Goal: Check status: Check status

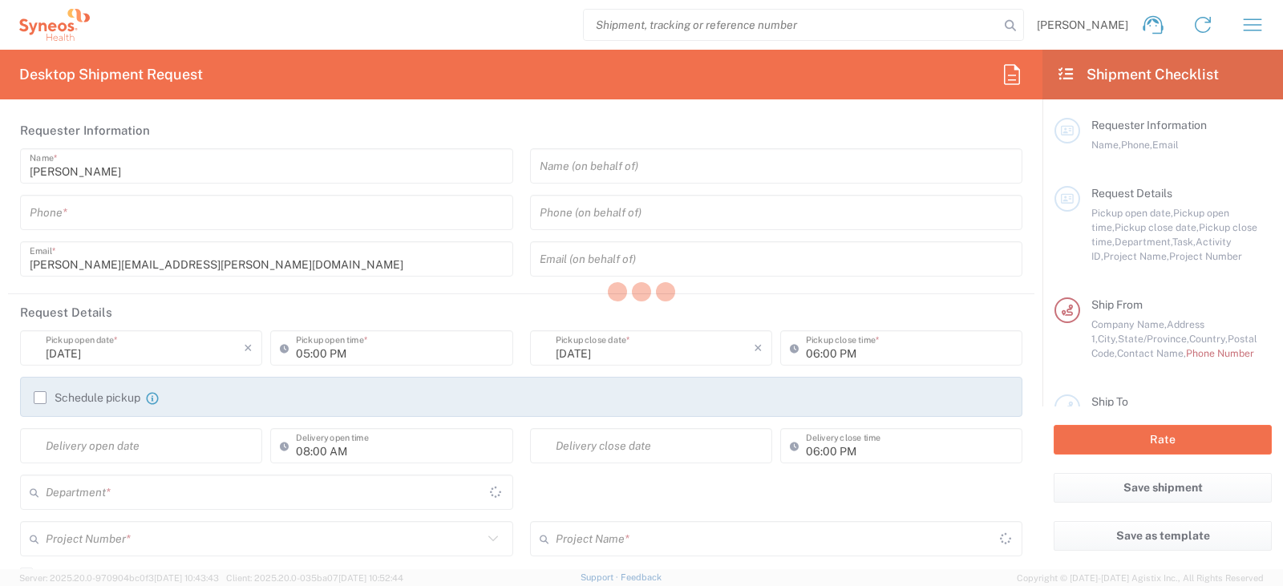
type input "[GEOGRAPHIC_DATA]"
type input "6055"
type input "[US_STATE]"
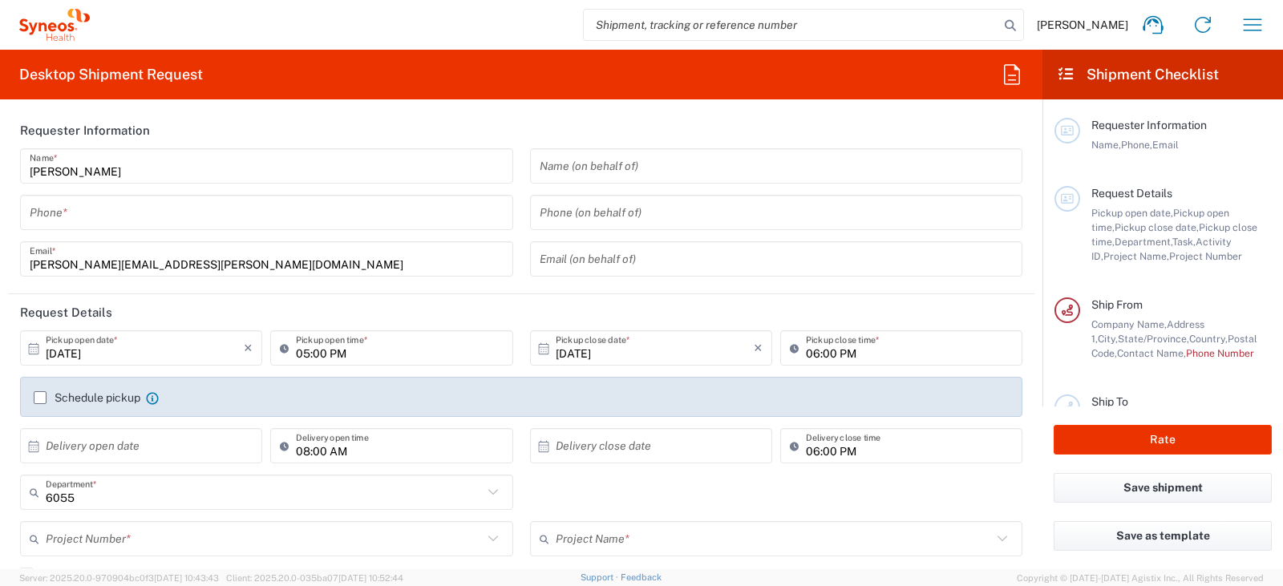
type input "Syneos Health Commercial Servi- [GEOGRAPHIC_DATA] [GEOGRAPHIC_DATA]"
click at [1258, 19] on icon "button" at bounding box center [1253, 24] width 18 height 12
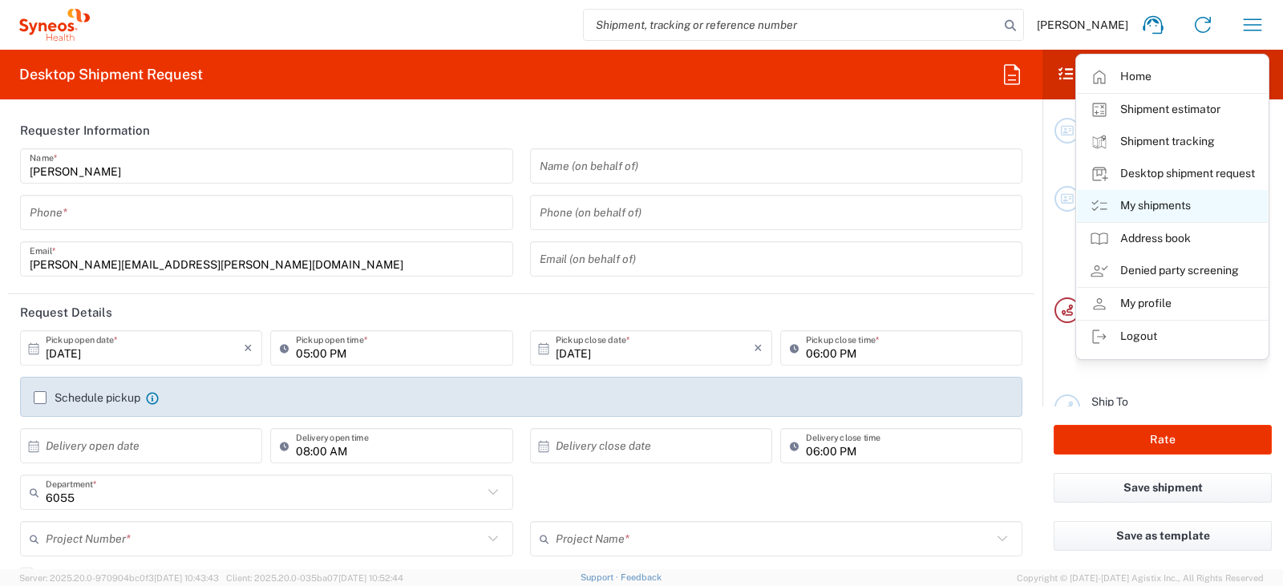
click at [1173, 198] on link "My shipments" at bounding box center [1172, 206] width 191 height 32
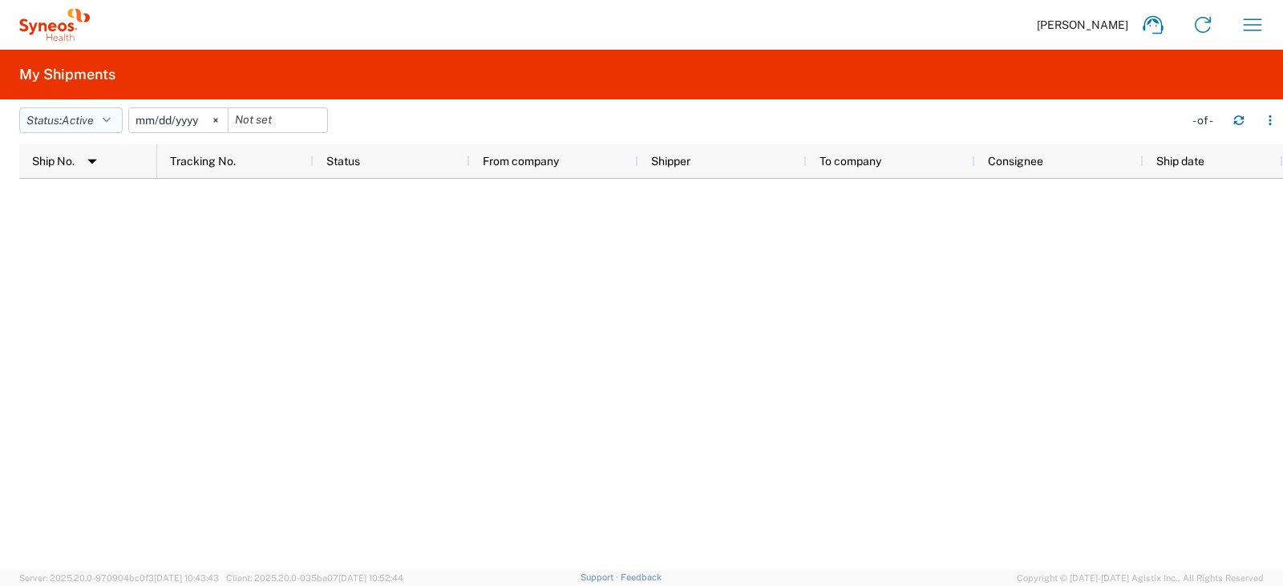
click at [94, 120] on span "Active" at bounding box center [78, 120] width 32 height 13
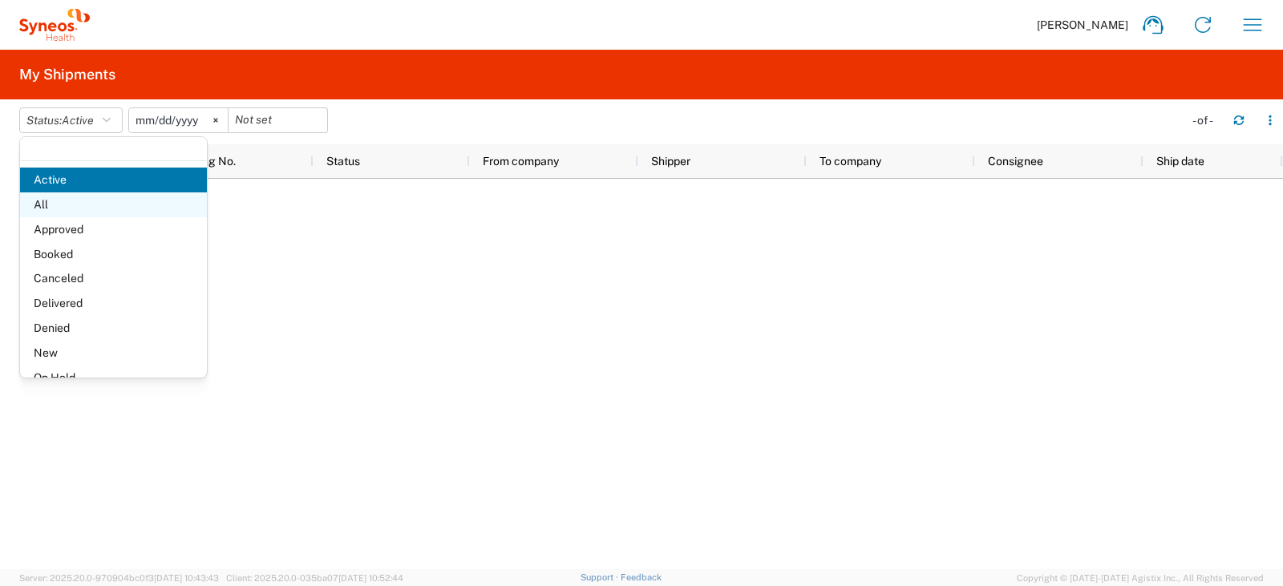
click at [85, 212] on span "All" at bounding box center [113, 204] width 187 height 25
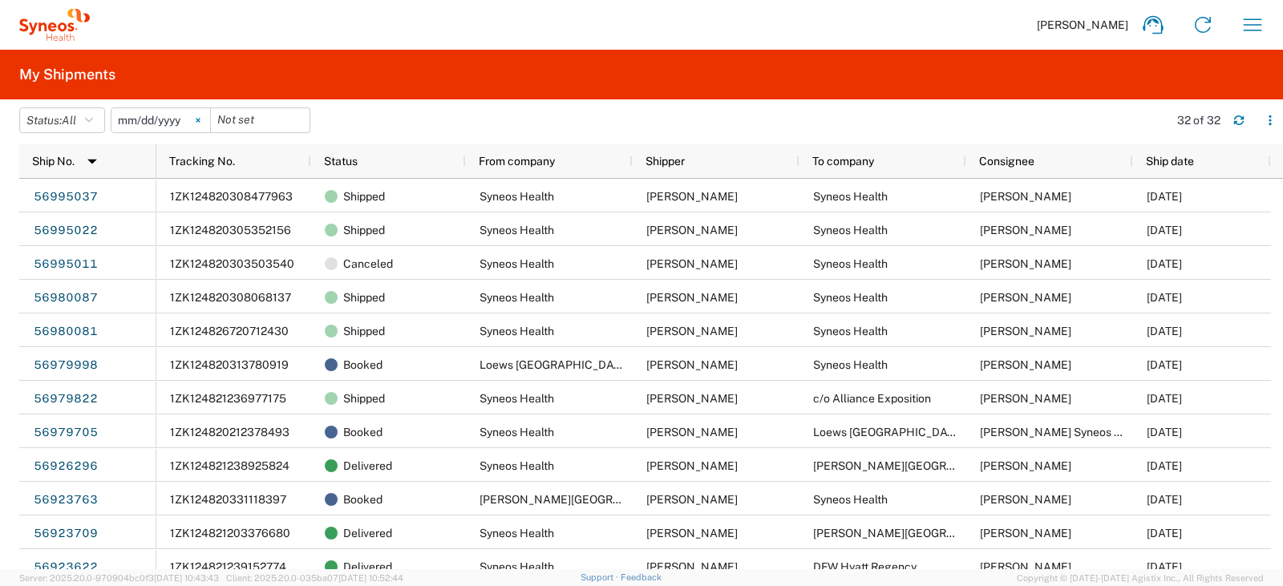
click at [203, 124] on svg-icon at bounding box center [198, 120] width 24 height 24
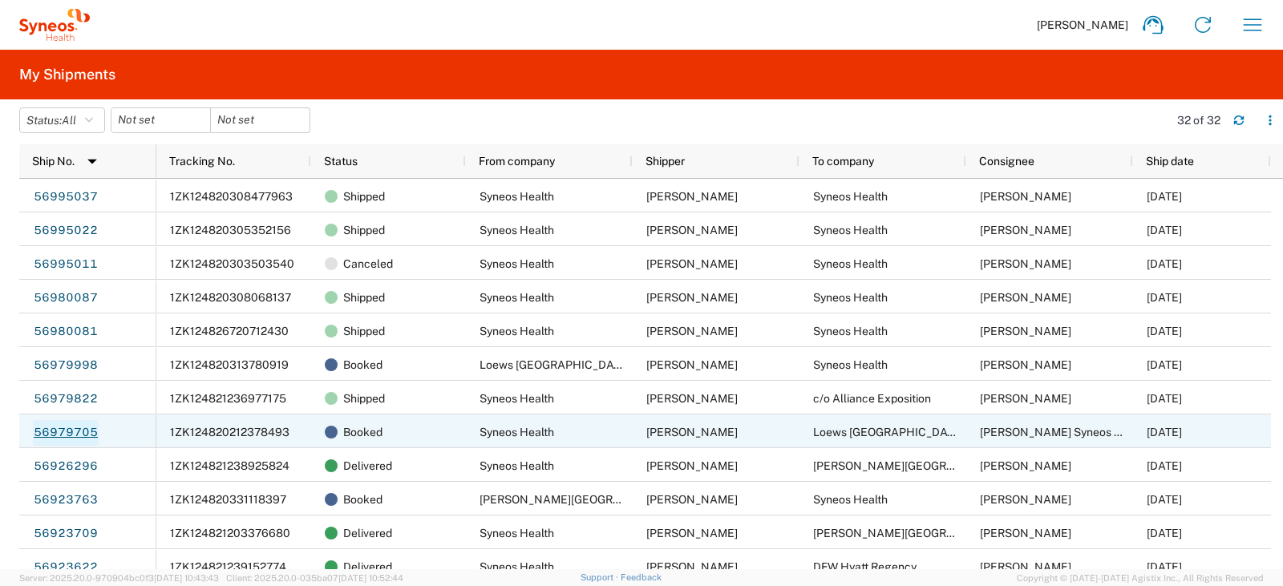
click at [72, 433] on link "56979705" at bounding box center [66, 433] width 66 height 26
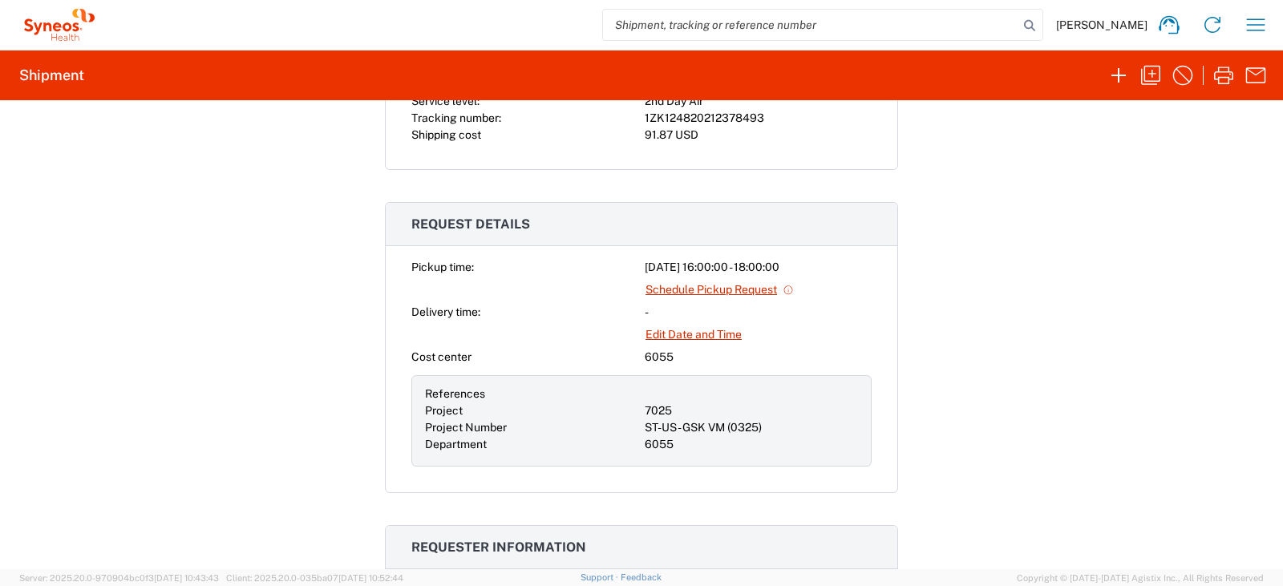
scroll to position [454, 0]
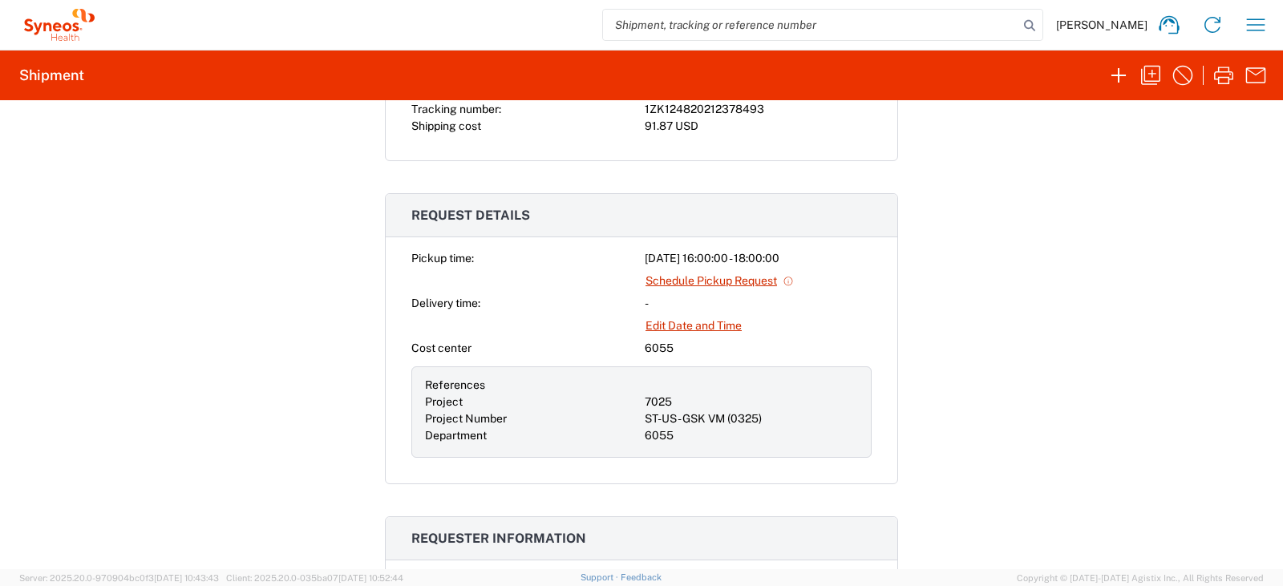
click at [972, 302] on div "Shipment 56979705 Google Maps Documents Shipping Label Laser Shipping Label Las…" at bounding box center [641, 334] width 1283 height 469
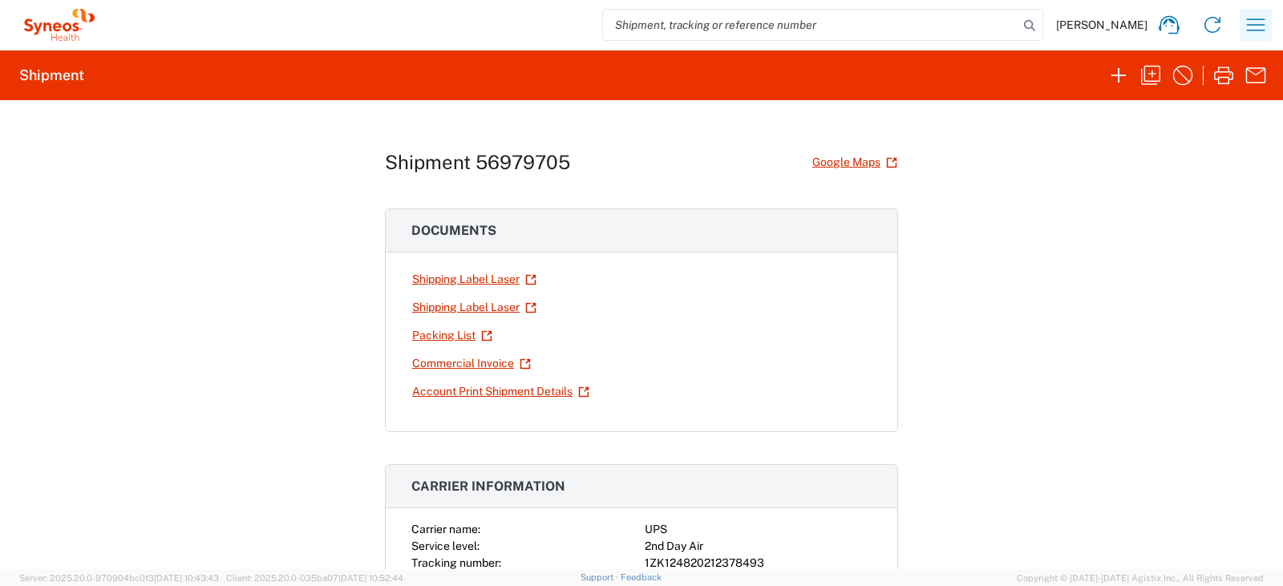
click at [1265, 26] on icon "button" at bounding box center [1256, 25] width 26 height 26
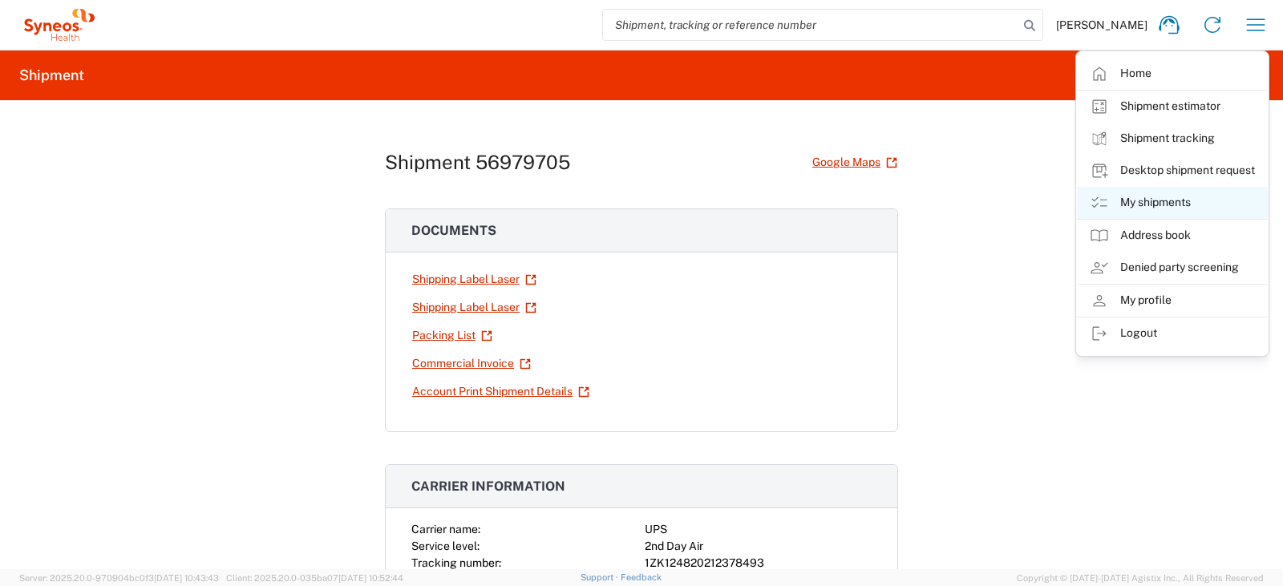
click at [1149, 205] on link "My shipments" at bounding box center [1172, 203] width 191 height 32
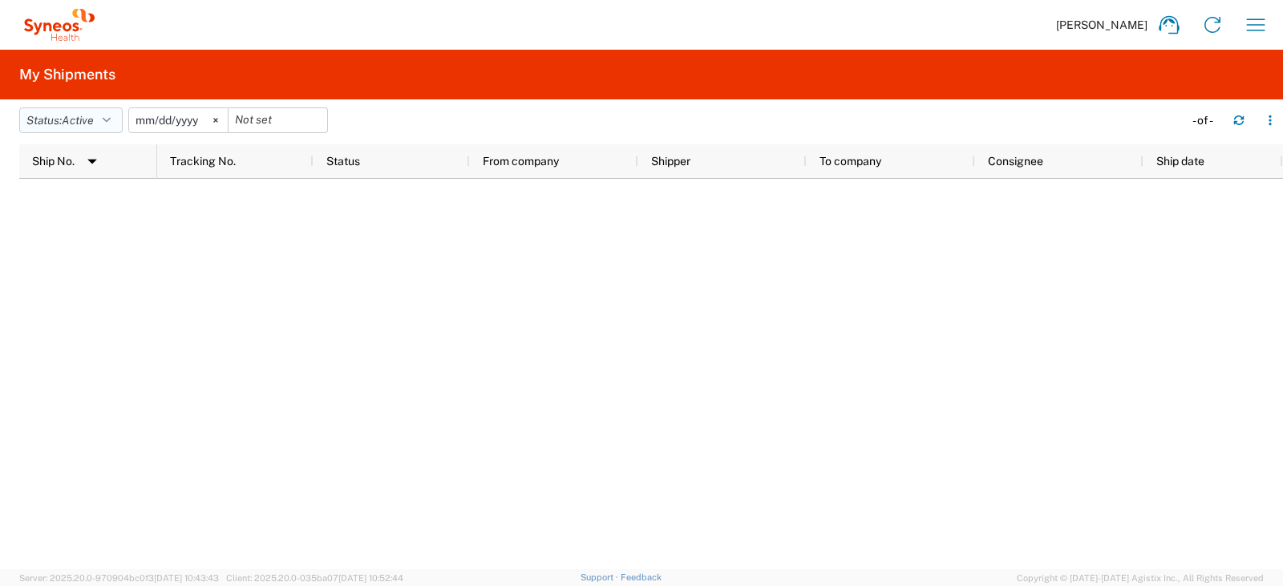
click at [110, 116] on icon "button" at bounding box center [107, 120] width 8 height 11
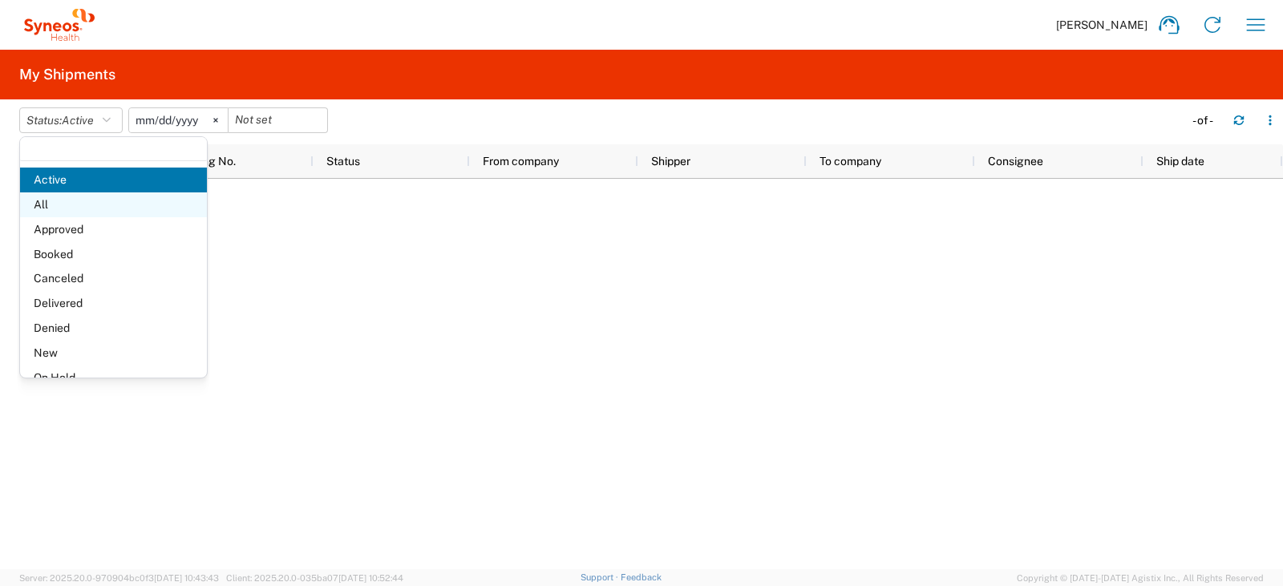
click at [90, 204] on span "All" at bounding box center [113, 204] width 187 height 25
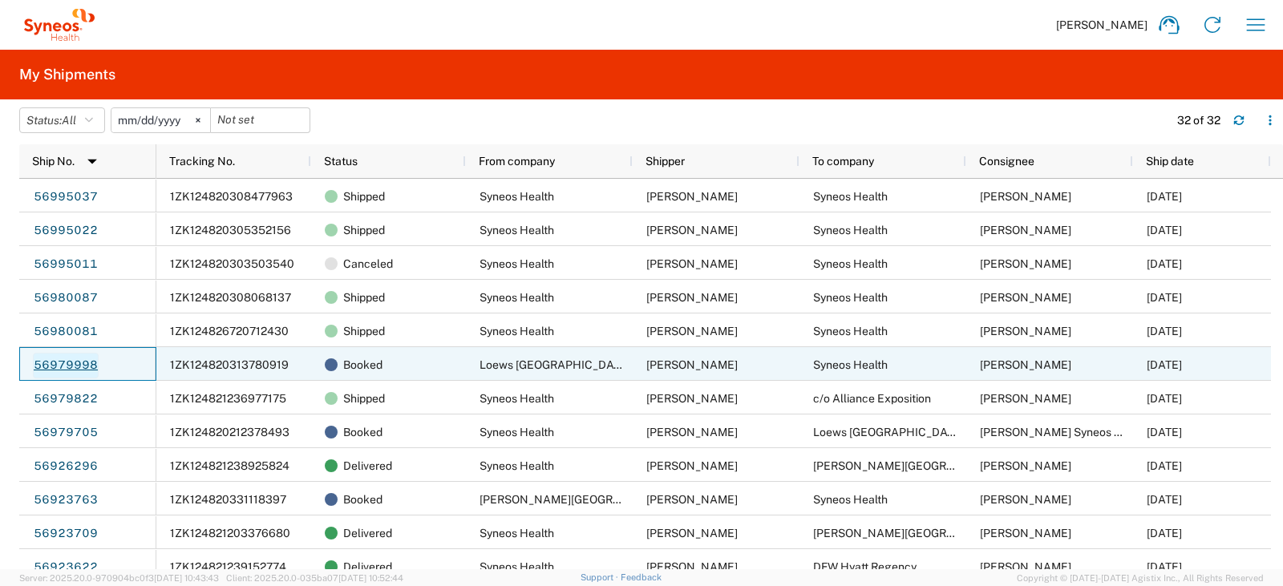
click at [79, 362] on link "56979998" at bounding box center [66, 366] width 66 height 26
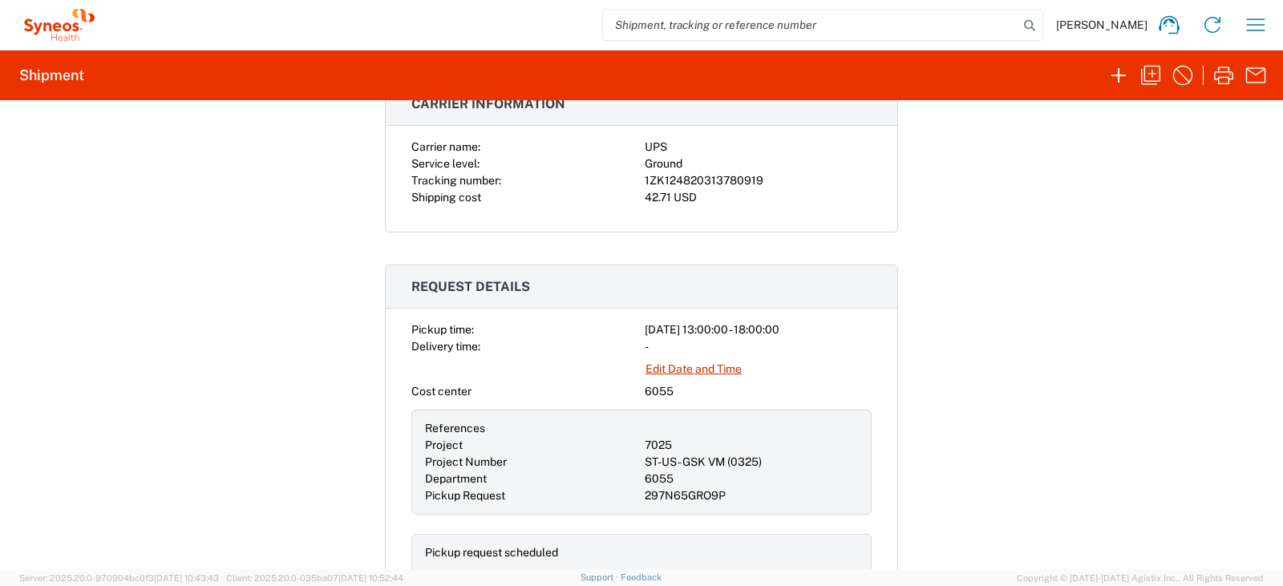
scroll to position [455, 0]
